Goal: Task Accomplishment & Management: Use online tool/utility

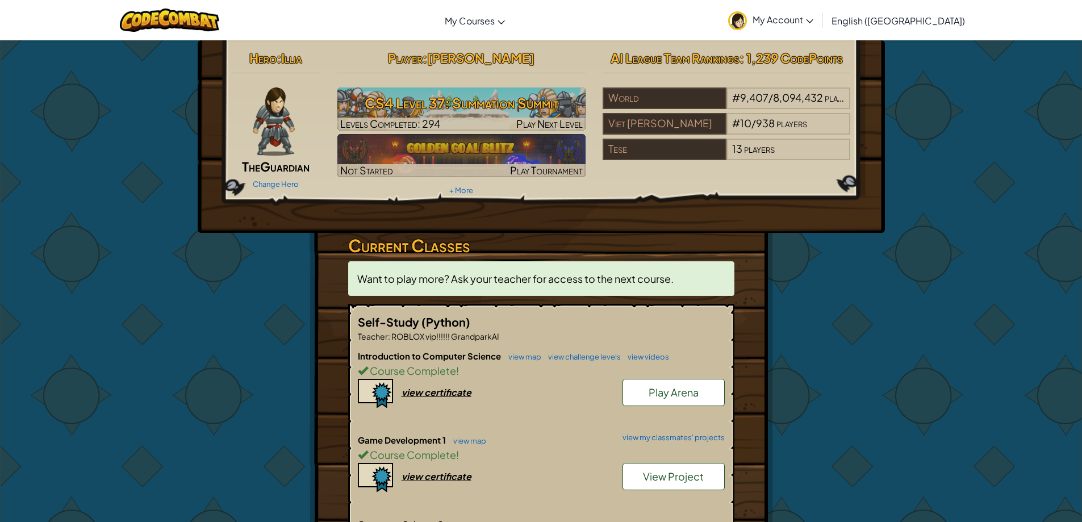
scroll to position [170, 0]
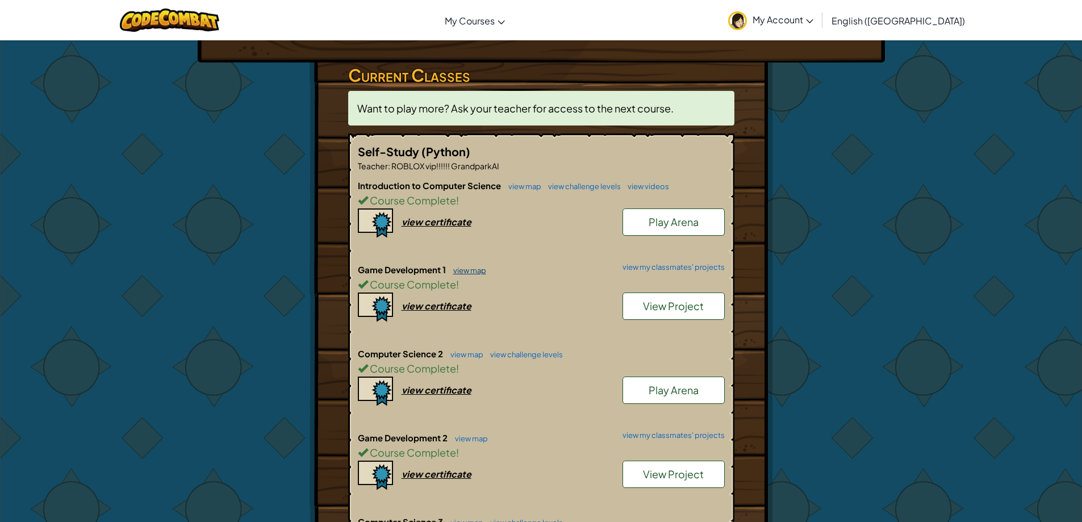
click at [472, 272] on link "view map" at bounding box center [466, 270] width 39 height 9
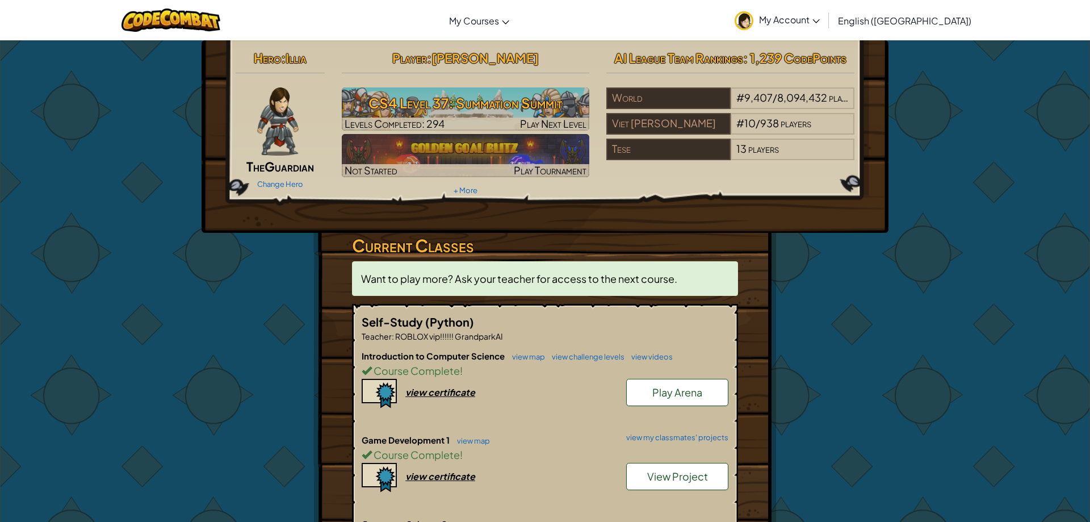
select select "en-[GEOGRAPHIC_DATA]"
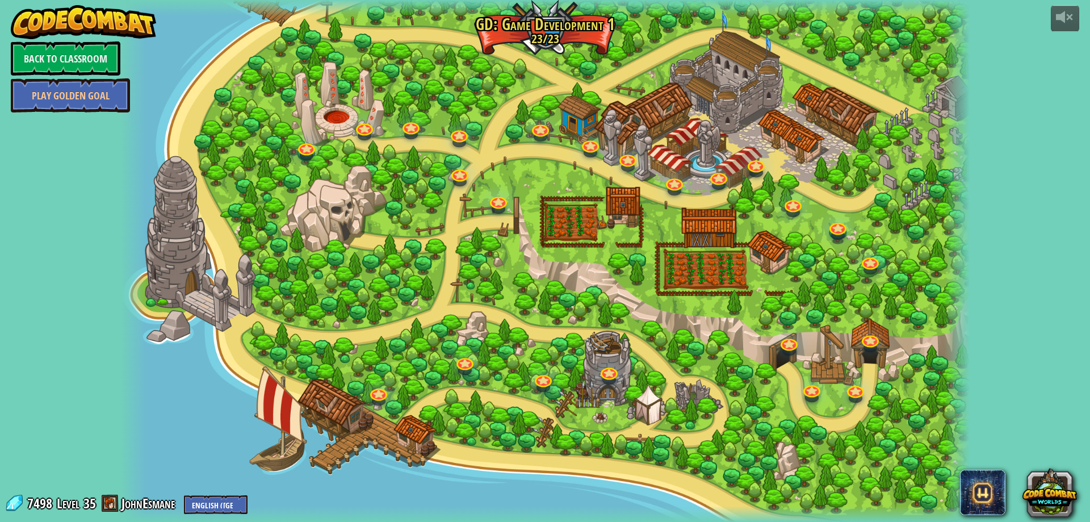
select select "en-[GEOGRAPHIC_DATA]"
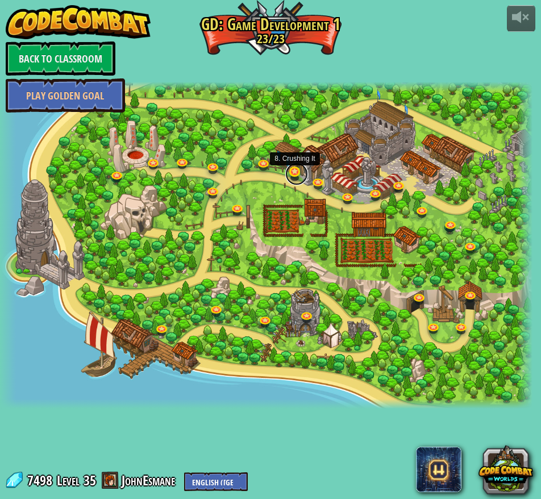
click at [294, 173] on link at bounding box center [296, 173] width 23 height 23
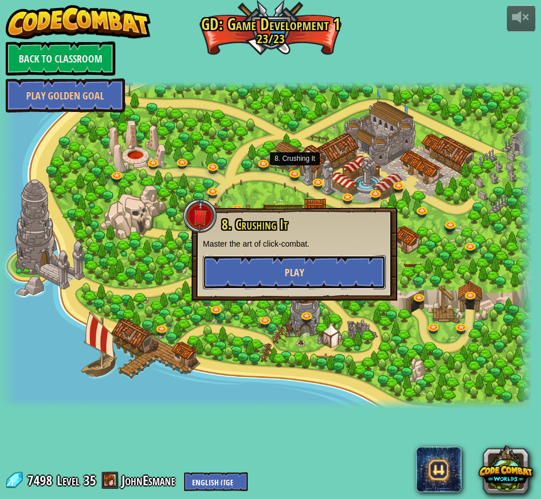
click at [334, 266] on button "Play" at bounding box center [294, 272] width 183 height 34
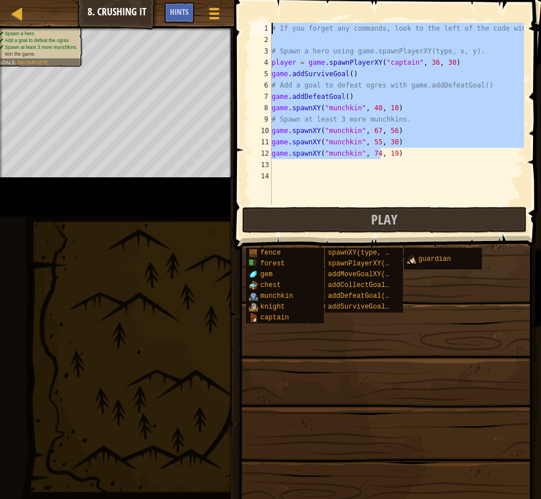
drag, startPoint x: 396, startPoint y: 152, endPoint x: 262, endPoint y: 32, distance: 179.3
click at [262, 32] on div "1 2 3 4 5 6 7 8 9 10 11 12 13 14 # If you forget any commands, look to the left…" at bounding box center [386, 114] width 276 height 182
click at [403, 109] on div "# If you forget any commands, look to the left of the code window! # Spawn a he…" at bounding box center [396, 114] width 254 height 182
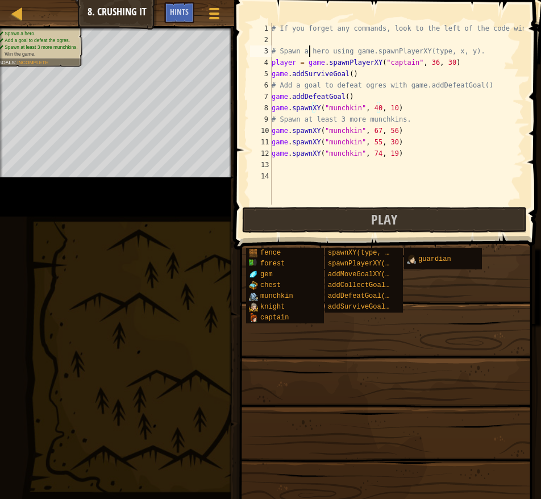
click at [308, 51] on div "# If you forget any commands, look to the left of the code window! # Spawn a he…" at bounding box center [396, 125] width 254 height 204
click at [349, 77] on div "# If you forget any commands, look to the left of the code window! # Spawn a he…" at bounding box center [396, 125] width 254 height 204
type textarea "game.addSurviveGoal()"
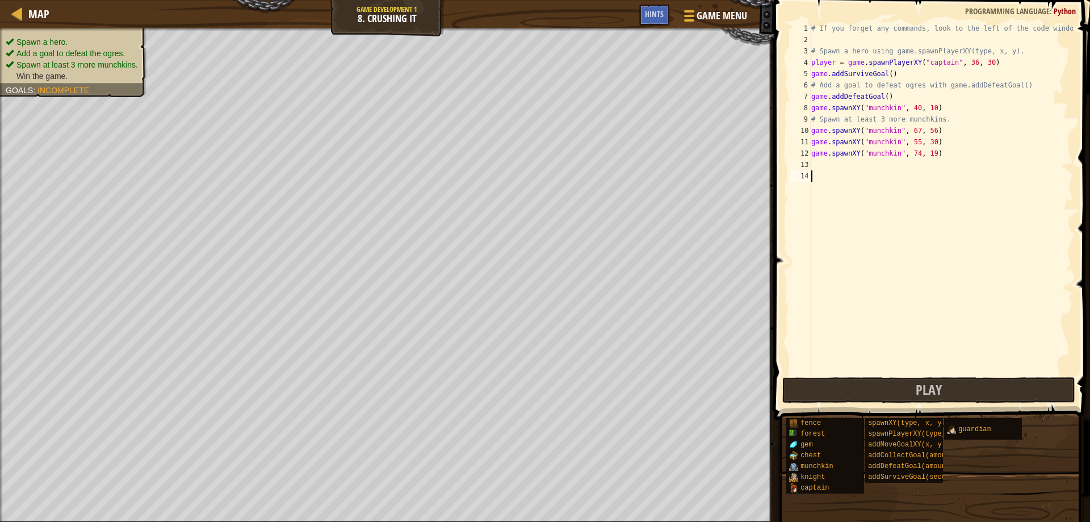
click at [1012, 175] on div "# If you forget any commands, look to the left of the code window! # Spawn a he…" at bounding box center [941, 210] width 264 height 375
click at [735, 24] on button "Game Menu" at bounding box center [714, 18] width 83 height 28
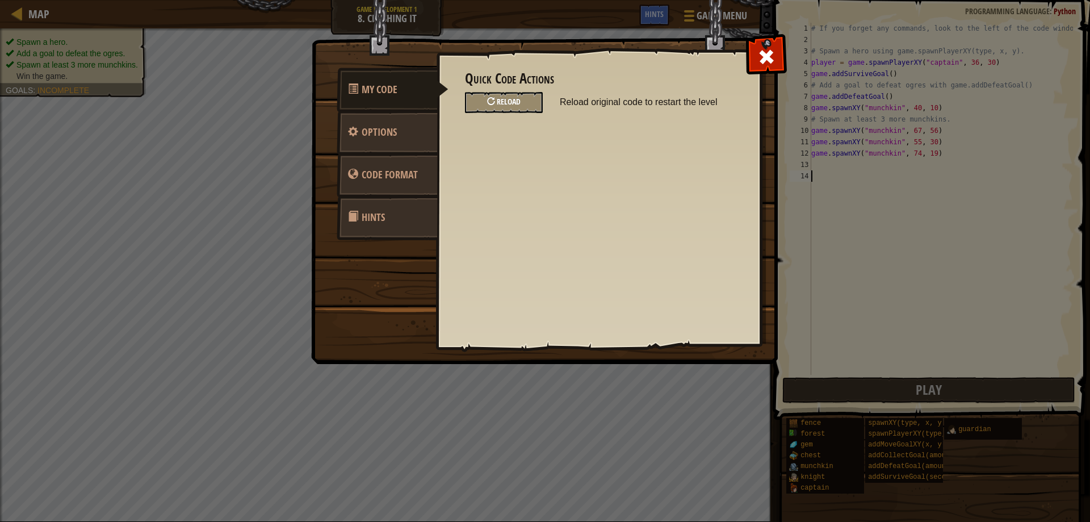
click at [519, 96] on div "Reload" at bounding box center [504, 102] width 78 height 21
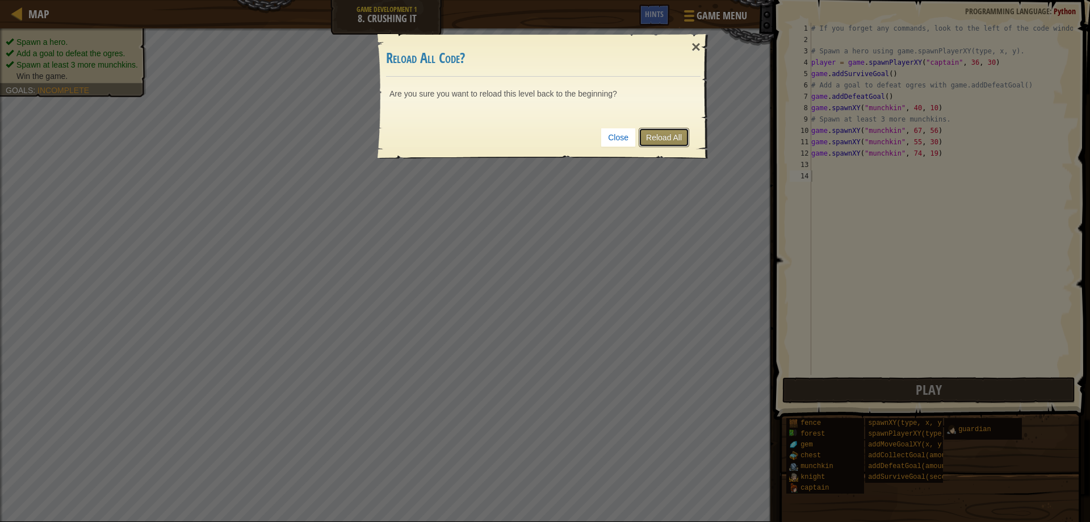
click at [652, 144] on link "Reload All" at bounding box center [664, 137] width 51 height 19
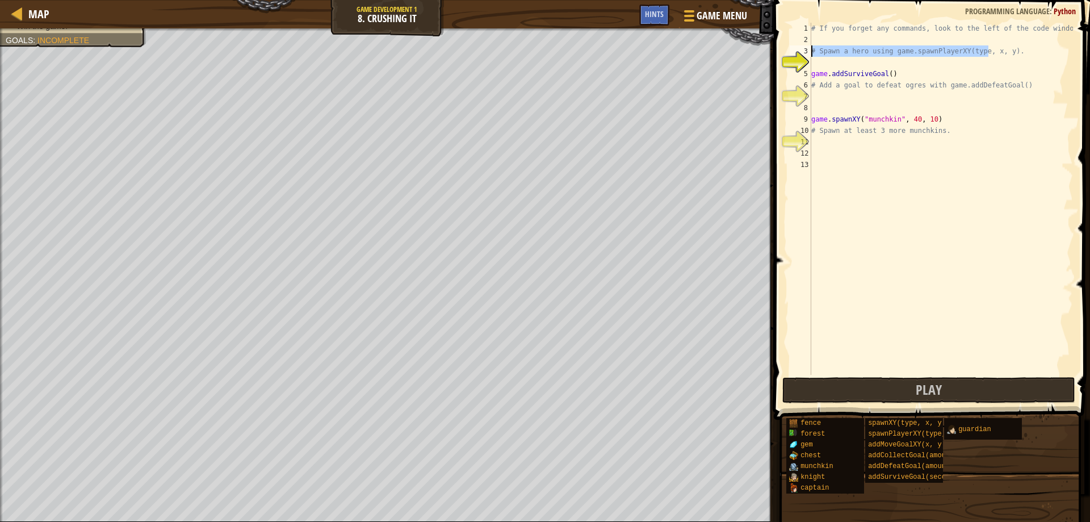
drag, startPoint x: 1008, startPoint y: 54, endPoint x: 802, endPoint y: 49, distance: 205.6
click at [802, 49] on div "1 2 3 4 5 6 7 8 9 10 11 12 13 # If you forget any commands, look to the left of…" at bounding box center [931, 199] width 286 height 352
type textarea "# Spawn a hero using game.spawnPlayerXY(type, x, y)."
click at [918, 56] on div "# If you forget any commands, look to the left of the code window! # Spawn a he…" at bounding box center [941, 199] width 264 height 352
drag, startPoint x: 885, startPoint y: 55, endPoint x: 942, endPoint y: 53, distance: 57.4
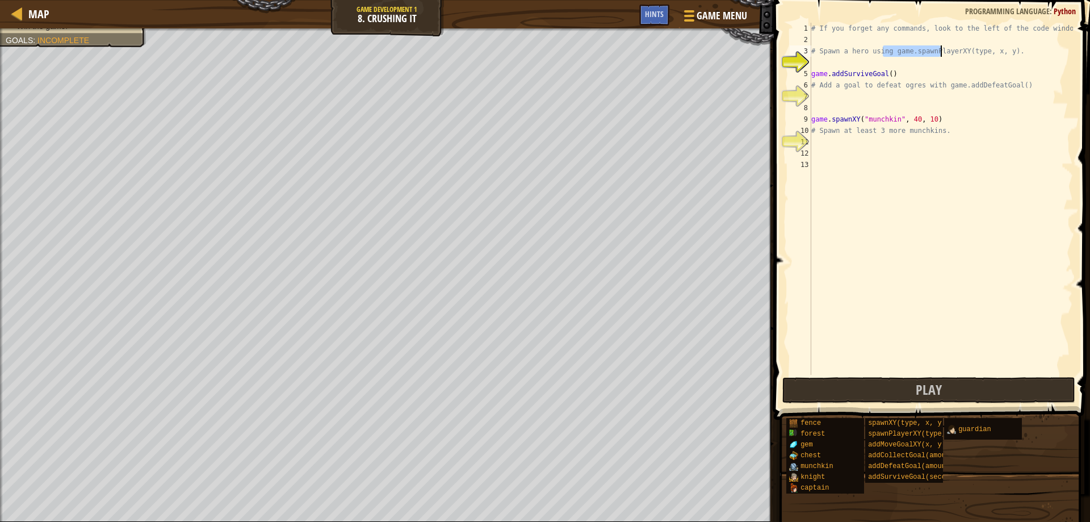
click at [942, 53] on div "# If you forget any commands, look to the left of the code window! # Spawn a he…" at bounding box center [941, 210] width 264 height 375
click at [1008, 47] on div "# If you forget any commands, look to the left of the code window! # Spawn a he…" at bounding box center [941, 210] width 264 height 375
drag, startPoint x: 1008, startPoint y: 51, endPoint x: 1032, endPoint y: 52, distance: 24.4
click at [884, 51] on div "# If you forget any commands, look to the left of the code window! # Spawn a he…" at bounding box center [941, 210] width 264 height 375
click at [1005, 54] on div "# If you forget any commands, look to the left of the code window! # Spawn a he…" at bounding box center [941, 199] width 264 height 352
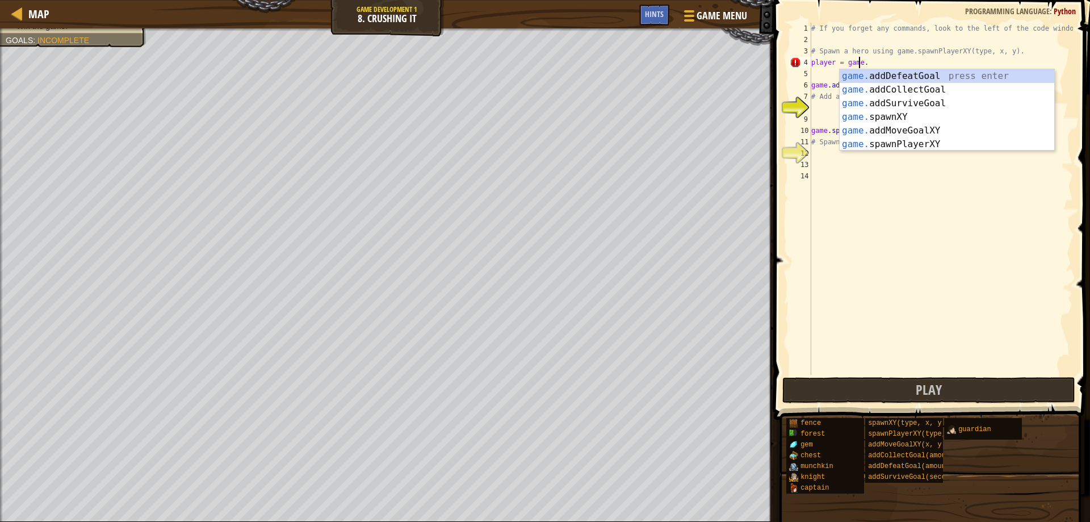
scroll to position [5, 4]
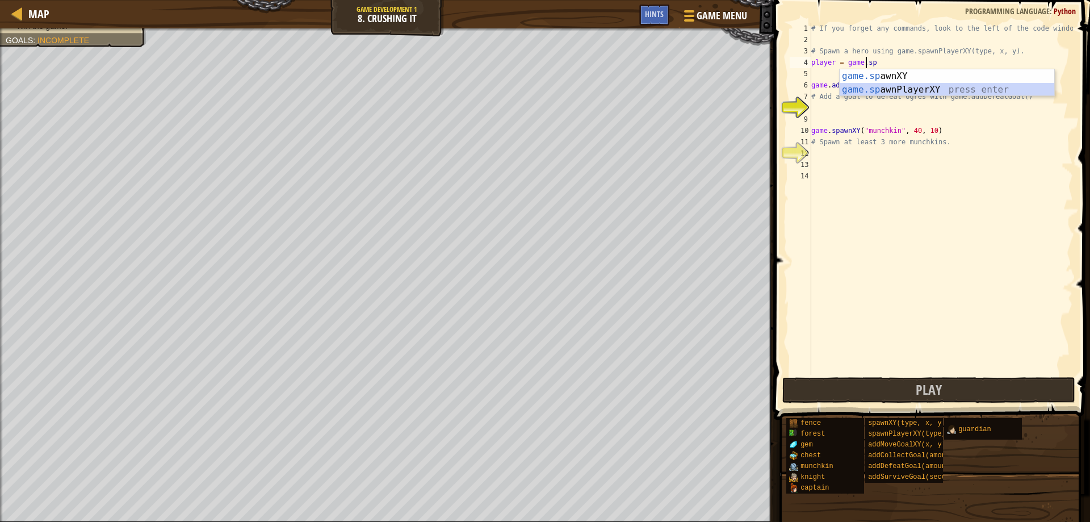
type textarea "player = game.spawnPlayerXY("captain", 36, 30)"
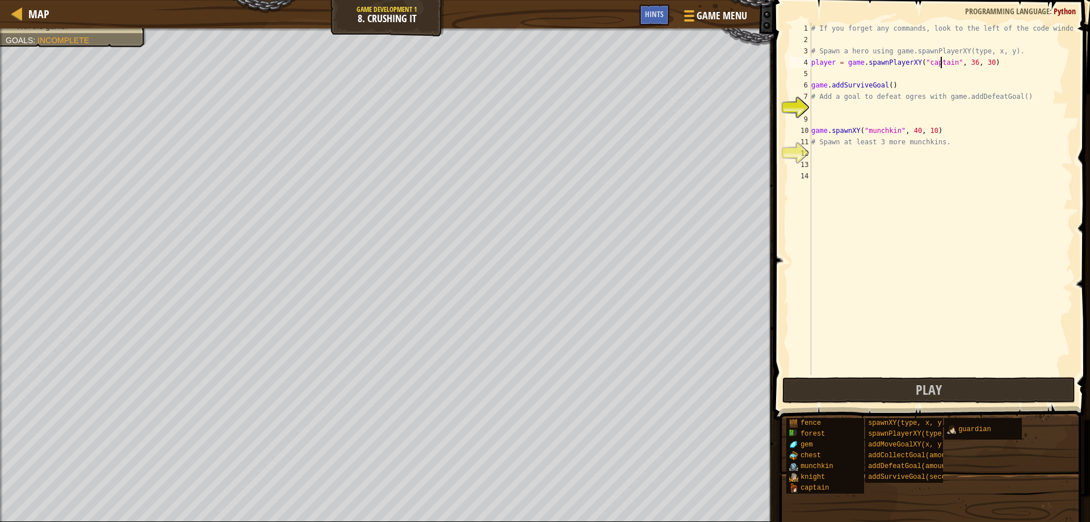
click at [849, 71] on div "# If you forget any commands, look to the left of the code window! # Spawn a he…" at bounding box center [941, 210] width 264 height 375
type textarea "player = game.spawnPlayerXY("captain", 36, 30)"
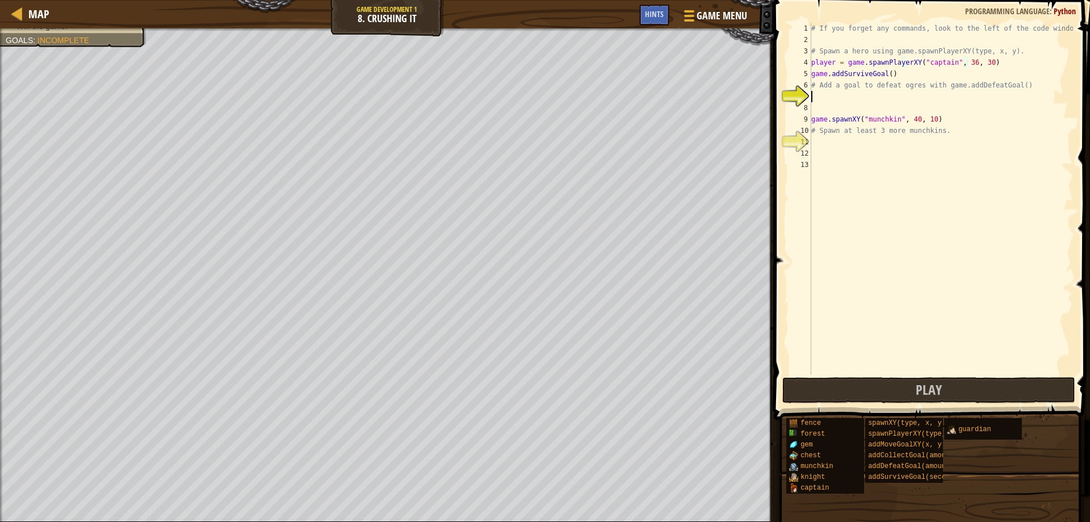
click at [896, 94] on div "# If you forget any commands, look to the left of the code window! # Spawn a he…" at bounding box center [941, 210] width 264 height 375
click at [907, 86] on div "# If you forget any commands, look to the left of the code window! # Spawn a he…" at bounding box center [941, 210] width 264 height 375
type textarea "# Add a goal to defeat ogres with game.addDefeatGoal()"
drag, startPoint x: 944, startPoint y: 81, endPoint x: 838, endPoint y: 81, distance: 106.8
click at [838, 81] on div "# If you forget any commands, look to the left of the code window! # Spawn a he…" at bounding box center [941, 210] width 264 height 375
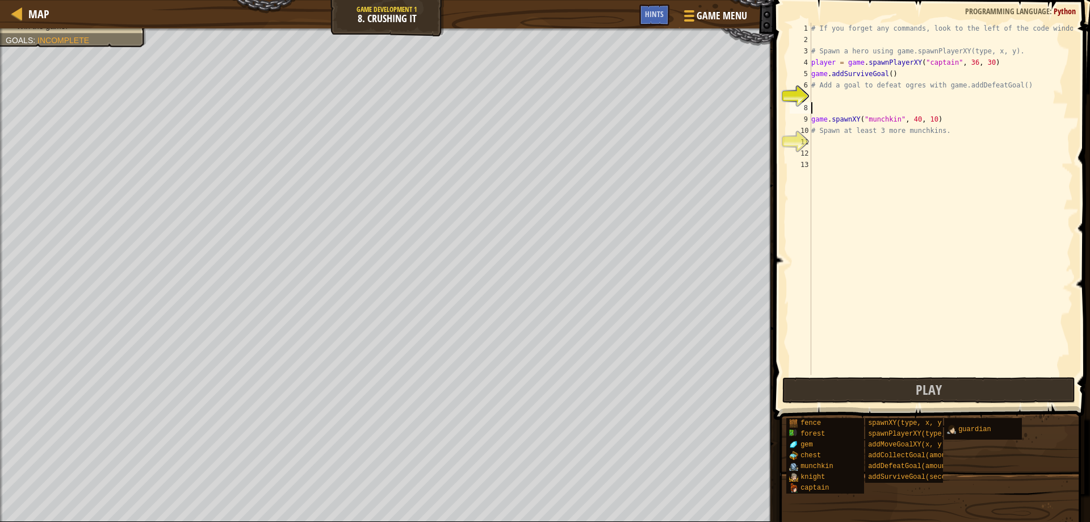
click at [945, 104] on div "# If you forget any commands, look to the left of the code window! # Spawn a he…" at bounding box center [941, 210] width 264 height 375
drag, startPoint x: 927, startPoint y: 83, endPoint x: 1003, endPoint y: 85, distance: 76.1
click at [1001, 85] on div "# If you forget any commands, look to the left of the code window! # Spawn a he…" at bounding box center [941, 210] width 264 height 375
type textarea "# Add a goal to defeat ogres with game.addDefeatGoal()"
click at [903, 92] on div "# If you forget any commands, look to the left of the code window! # Spawn a he…" at bounding box center [941, 210] width 264 height 375
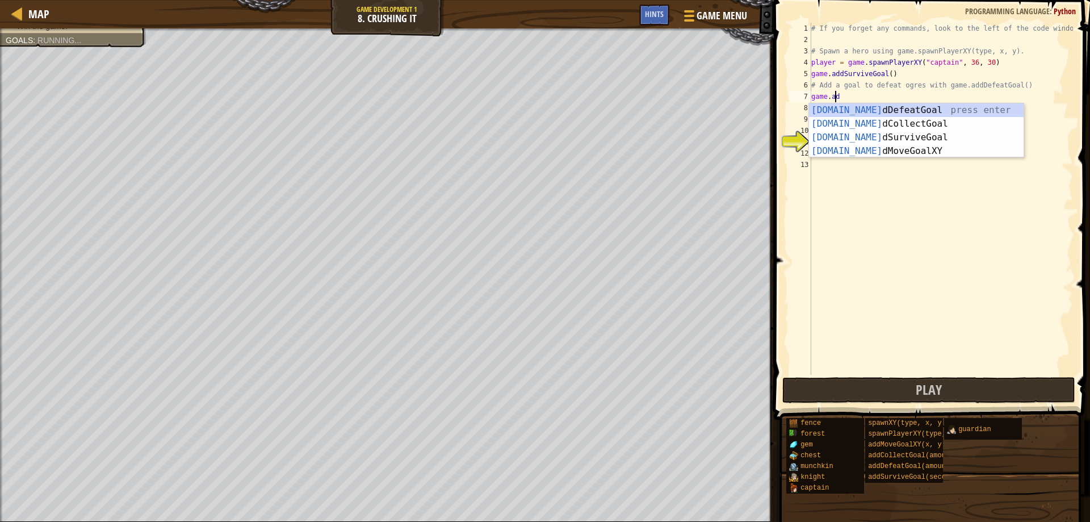
scroll to position [5, 2]
type textarea "game.add"
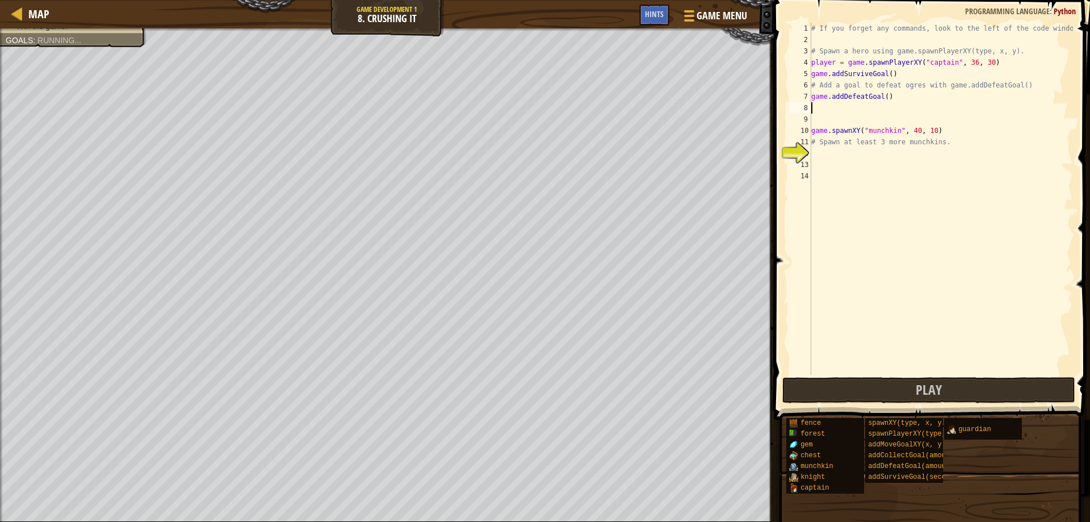
scroll to position [5, 0]
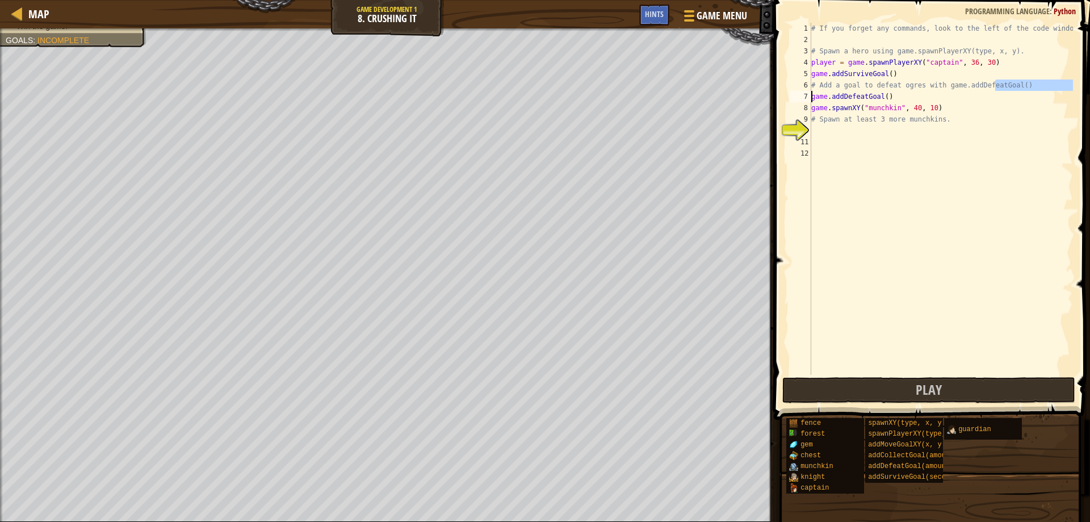
drag, startPoint x: 994, startPoint y: 87, endPoint x: 805, endPoint y: 91, distance: 189.7
click at [805, 91] on div "game.addDefeatGoal() 1 2 3 4 5 6 7 8 9 10 11 12 # If you forget any commands, l…" at bounding box center [931, 199] width 286 height 352
click at [904, 100] on div "# If you forget any commands, look to the left of the code window! # Spawn a he…" at bounding box center [941, 210] width 264 height 375
type textarea "game.addDefeatGoal()"
click at [948, 130] on div "# If you forget any commands, look to the left of the code window! # Spawn a he…" at bounding box center [941, 210] width 264 height 375
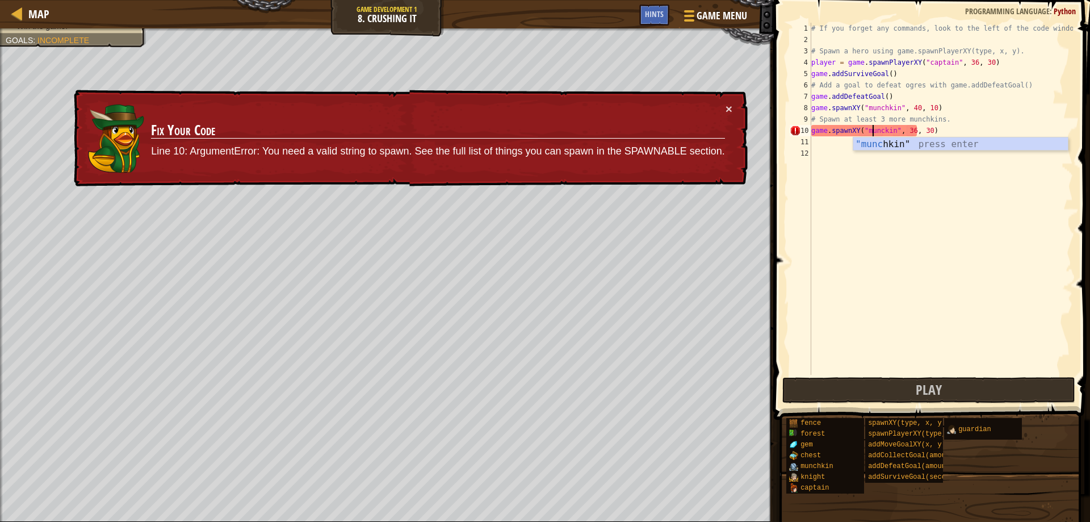
scroll to position [5, 6]
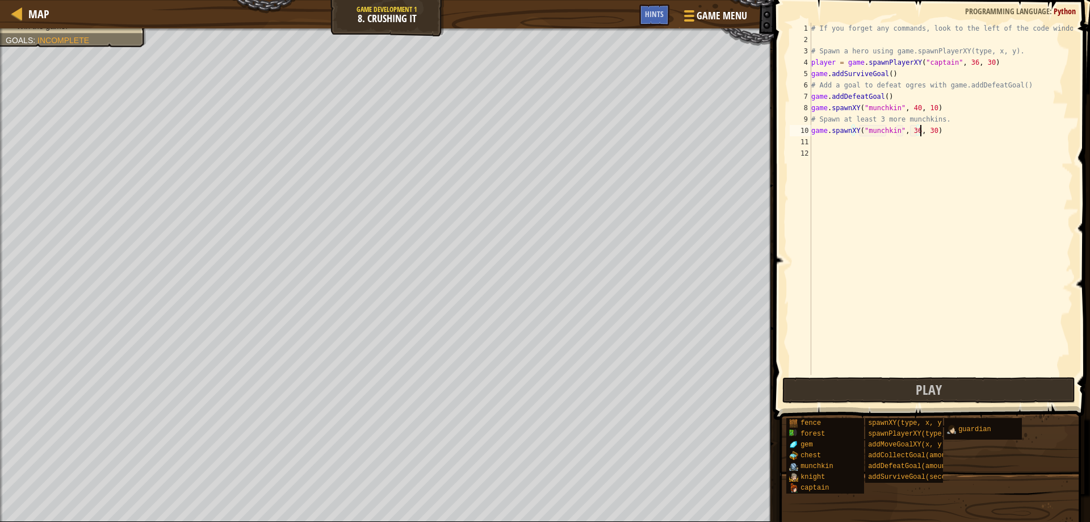
click at [905, 129] on div "# If you forget any commands, look to the left of the code window! # Spawn a he…" at bounding box center [941, 210] width 264 height 375
click at [901, 131] on div "# If you forget any commands, look to the left of the code window! # Spawn a he…" at bounding box center [941, 210] width 264 height 375
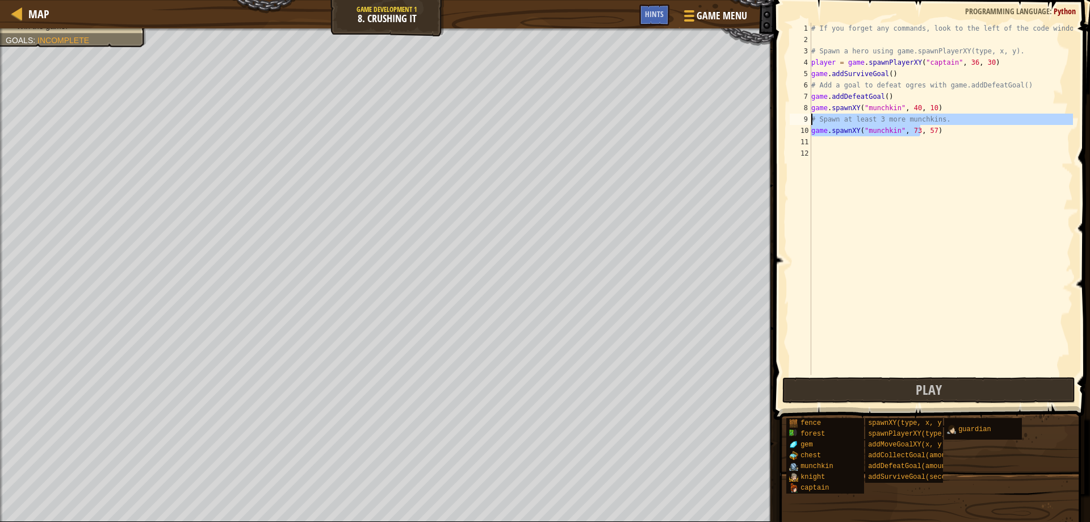
drag, startPoint x: 932, startPoint y: 129, endPoint x: 801, endPoint y: 121, distance: 131.4
click at [801, 121] on div "game.spawnXY("munchkin", 73, 57) 1 2 3 4 5 6 7 8 9 10 11 12 # If you forget any…" at bounding box center [931, 199] width 286 height 352
click at [872, 131] on div "# If you forget any commands, look to the left of the code window! # Spawn a he…" at bounding box center [941, 199] width 264 height 352
type textarea "game.spawnXY("munchkin", 73, 57)"
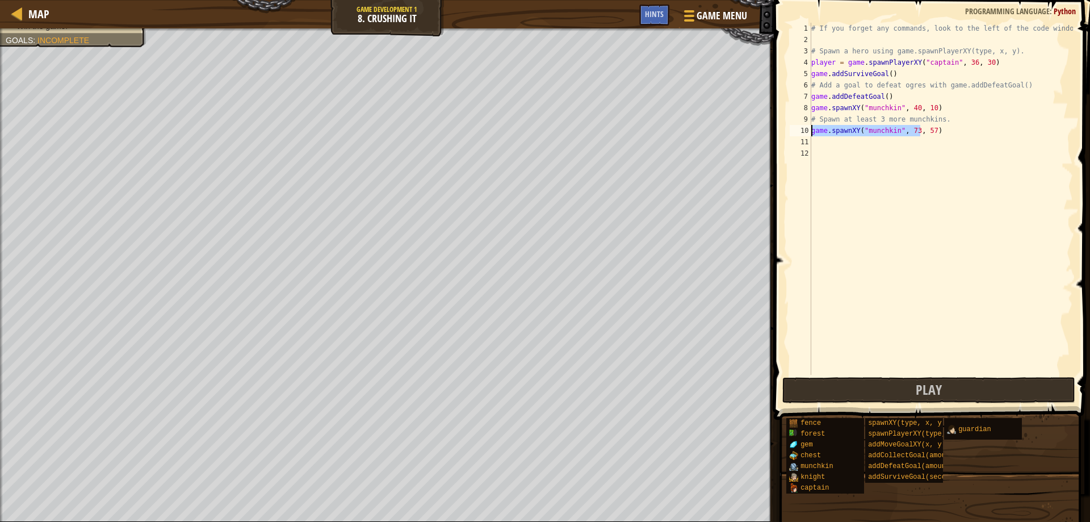
drag, startPoint x: 929, startPoint y: 132, endPoint x: 801, endPoint y: 128, distance: 128.4
click at [801, 128] on div "game.spawnXY("munchkin", 73, 57) 1 2 3 4 5 6 7 8 9 10 11 12 # If you forget any…" at bounding box center [931, 199] width 286 height 352
click at [943, 130] on div "# If you forget any commands, look to the left of the code window! # Spawn a he…" at bounding box center [941, 199] width 264 height 352
paste textarea "game.spawnXY("munchkin", 73, 57)"
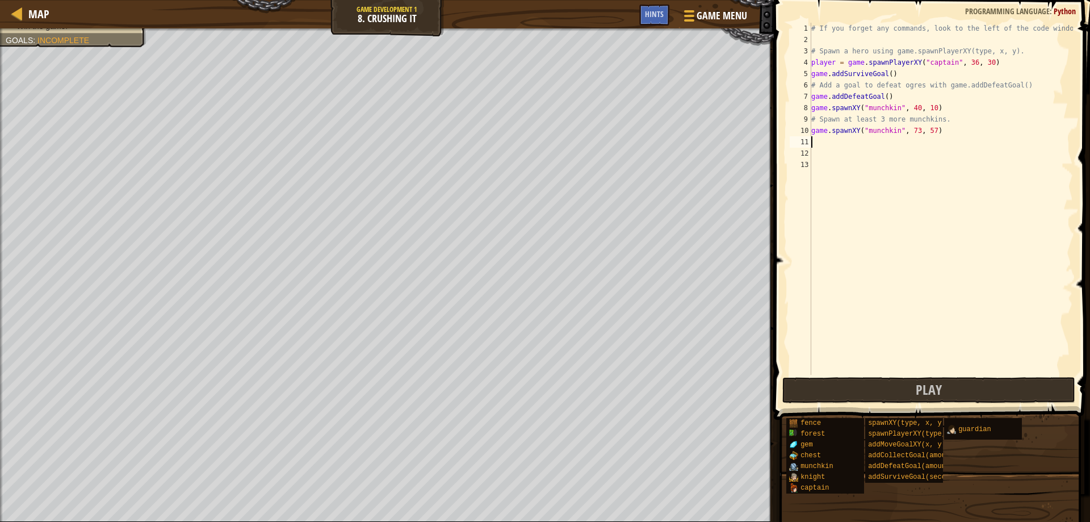
type textarea "game.spawnXY("munchkin", 73, 57)"
paste textarea "game.spawnXY("munchkin", 73, 57)"
click at [915, 143] on div "# If you forget any commands, look to the left of the code window! # Spawn a he…" at bounding box center [941, 210] width 264 height 375
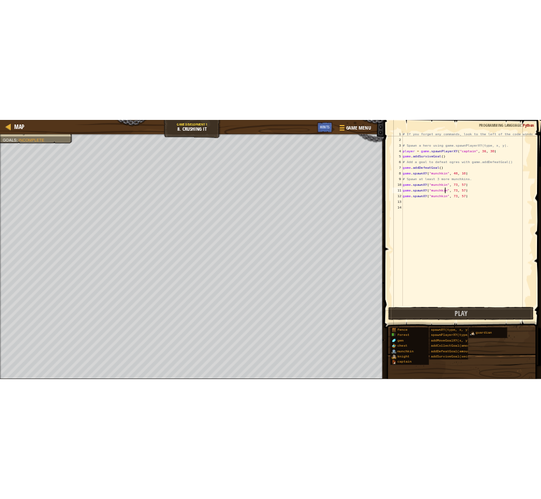
scroll to position [5, 8]
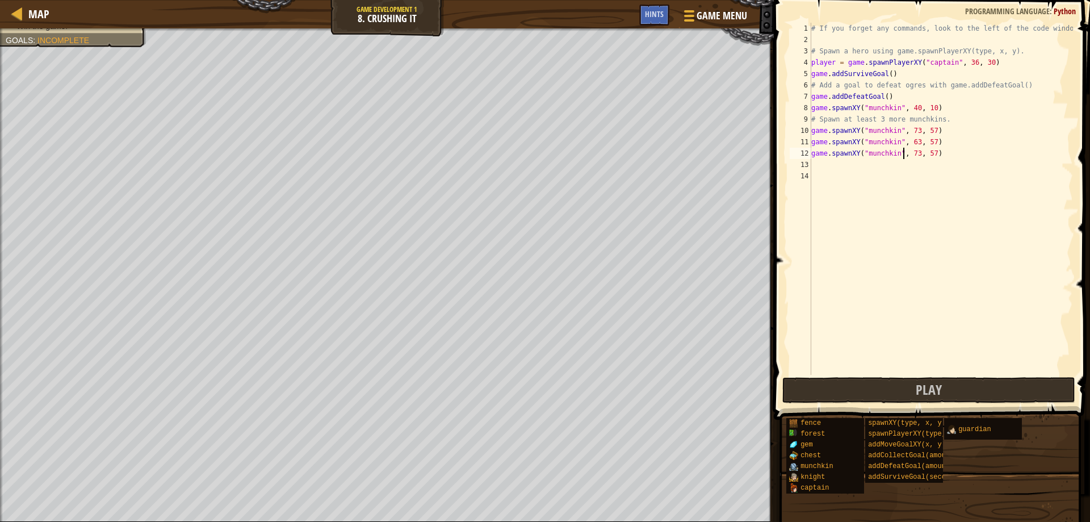
click at [905, 152] on div "# If you forget any commands, look to the left of the code window! # Spawn a he…" at bounding box center [941, 210] width 264 height 375
type textarea "game.spawnXY("munchkin", 53, 57)"
click at [946, 397] on button "Play" at bounding box center [929, 390] width 294 height 26
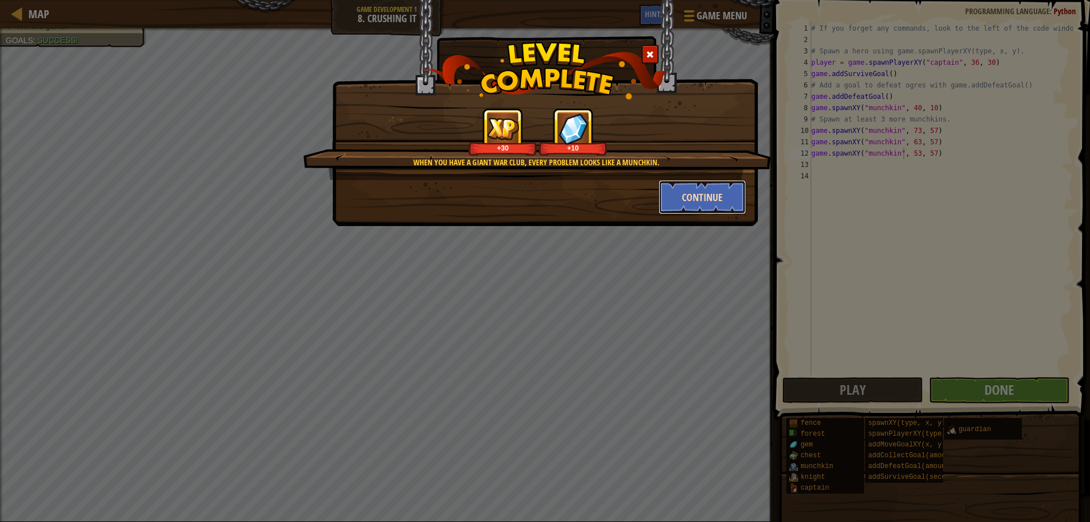
click at [712, 195] on button "Continue" at bounding box center [703, 197] width 88 height 34
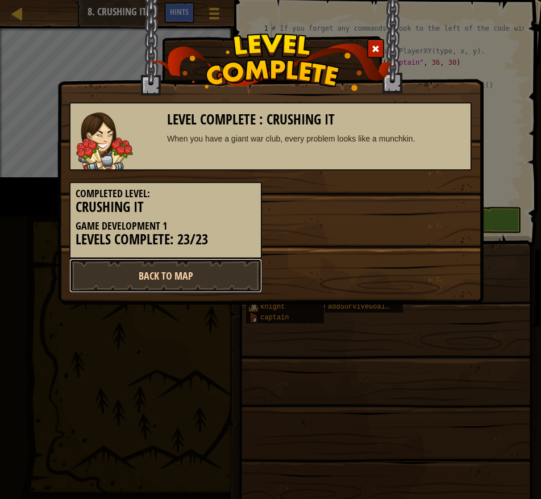
click at [217, 270] on link "Back to Map" at bounding box center [165, 275] width 193 height 34
select select "en-[GEOGRAPHIC_DATA]"
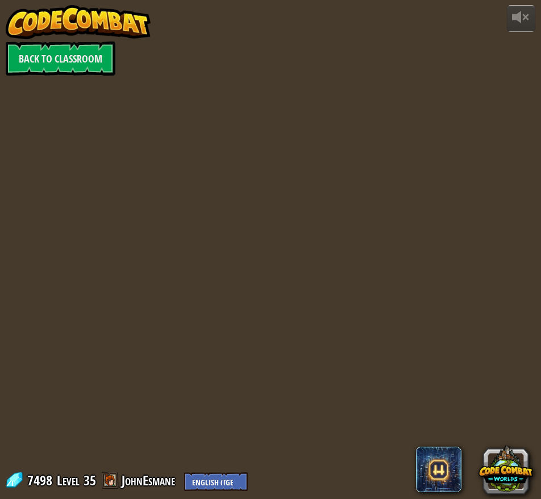
select select "en-[GEOGRAPHIC_DATA]"
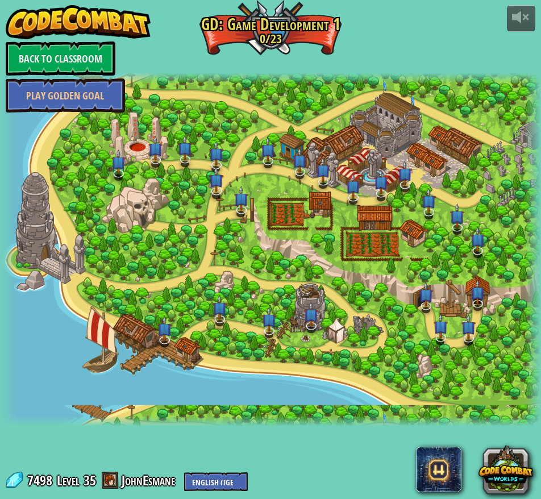
select select "en-[GEOGRAPHIC_DATA]"
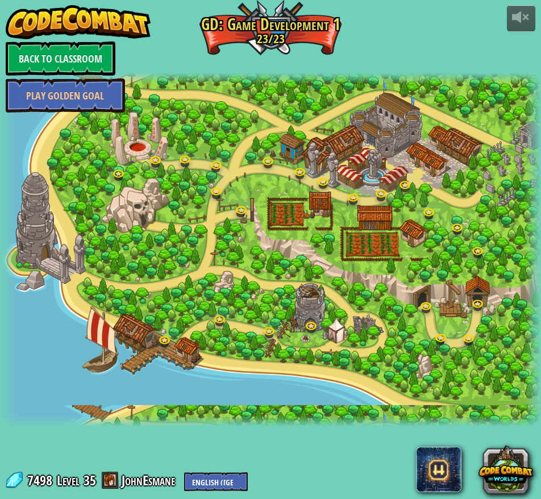
select select "en-[GEOGRAPHIC_DATA]"
